Goal: Task Accomplishment & Management: Use online tool/utility

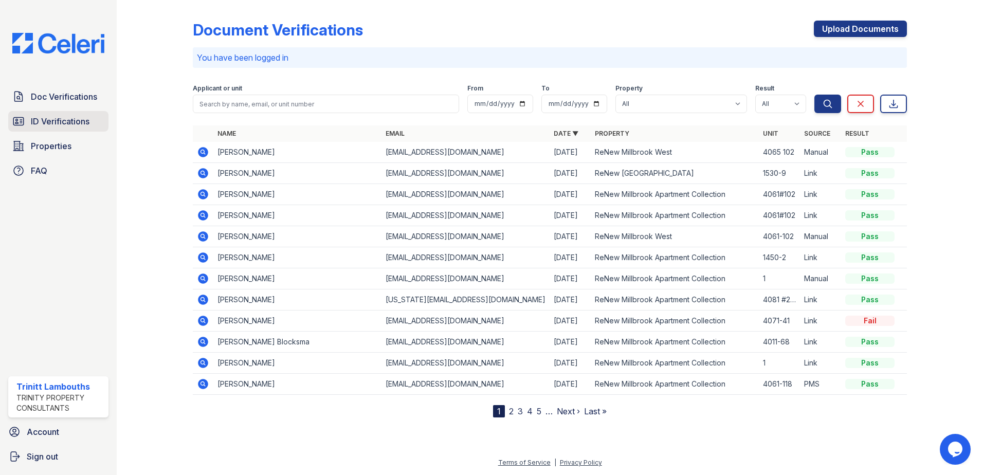
click at [84, 116] on span "ID Verifications" at bounding box center [60, 121] width 59 height 12
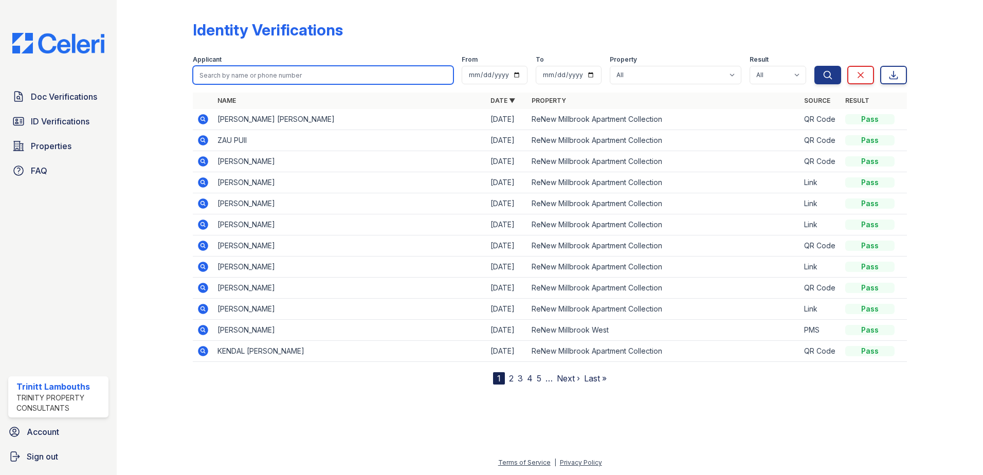
click at [233, 66] on input "search" at bounding box center [323, 75] width 261 height 19
type input "[PERSON_NAME]"
click at [815, 66] on button "Search" at bounding box center [828, 75] width 27 height 19
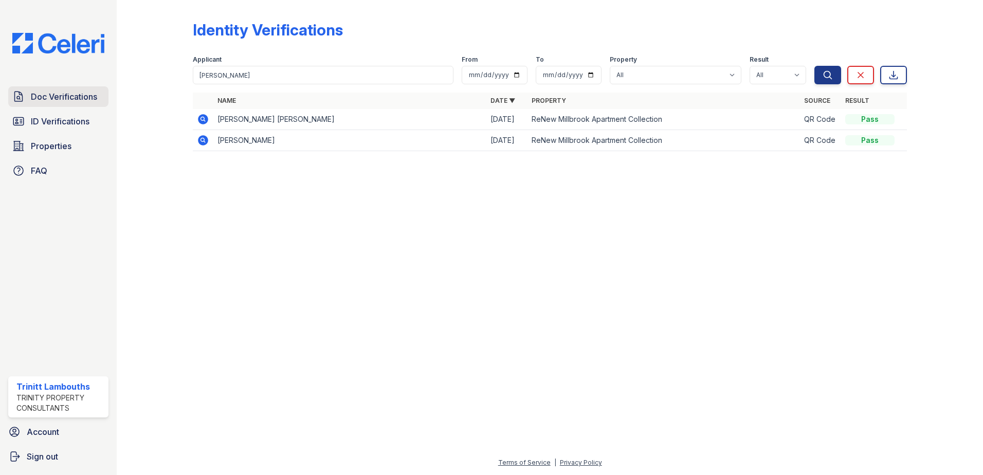
click at [27, 91] on link "Doc Verifications" at bounding box center [58, 96] width 100 height 21
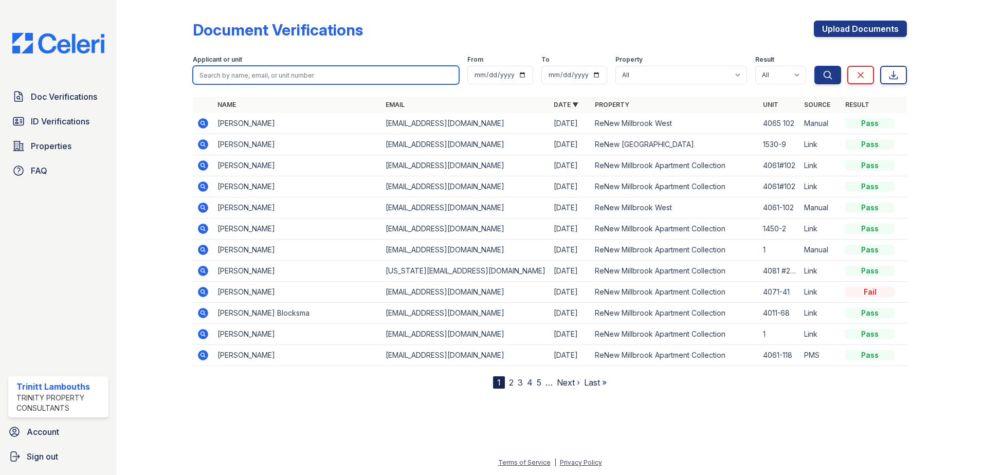
click at [217, 70] on input "search" at bounding box center [326, 75] width 266 height 19
type input "ghozo"
click at [815, 66] on button "Search" at bounding box center [828, 75] width 27 height 19
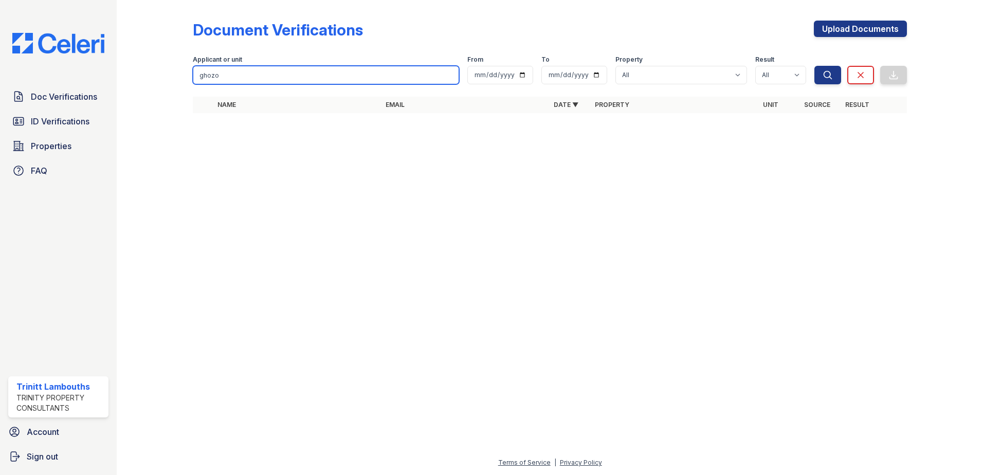
click at [246, 77] on input "ghozo" at bounding box center [326, 75] width 266 height 19
type input "g"
type input "gihozo"
click at [815, 66] on button "Search" at bounding box center [828, 75] width 27 height 19
